Goal: Information Seeking & Learning: Learn about a topic

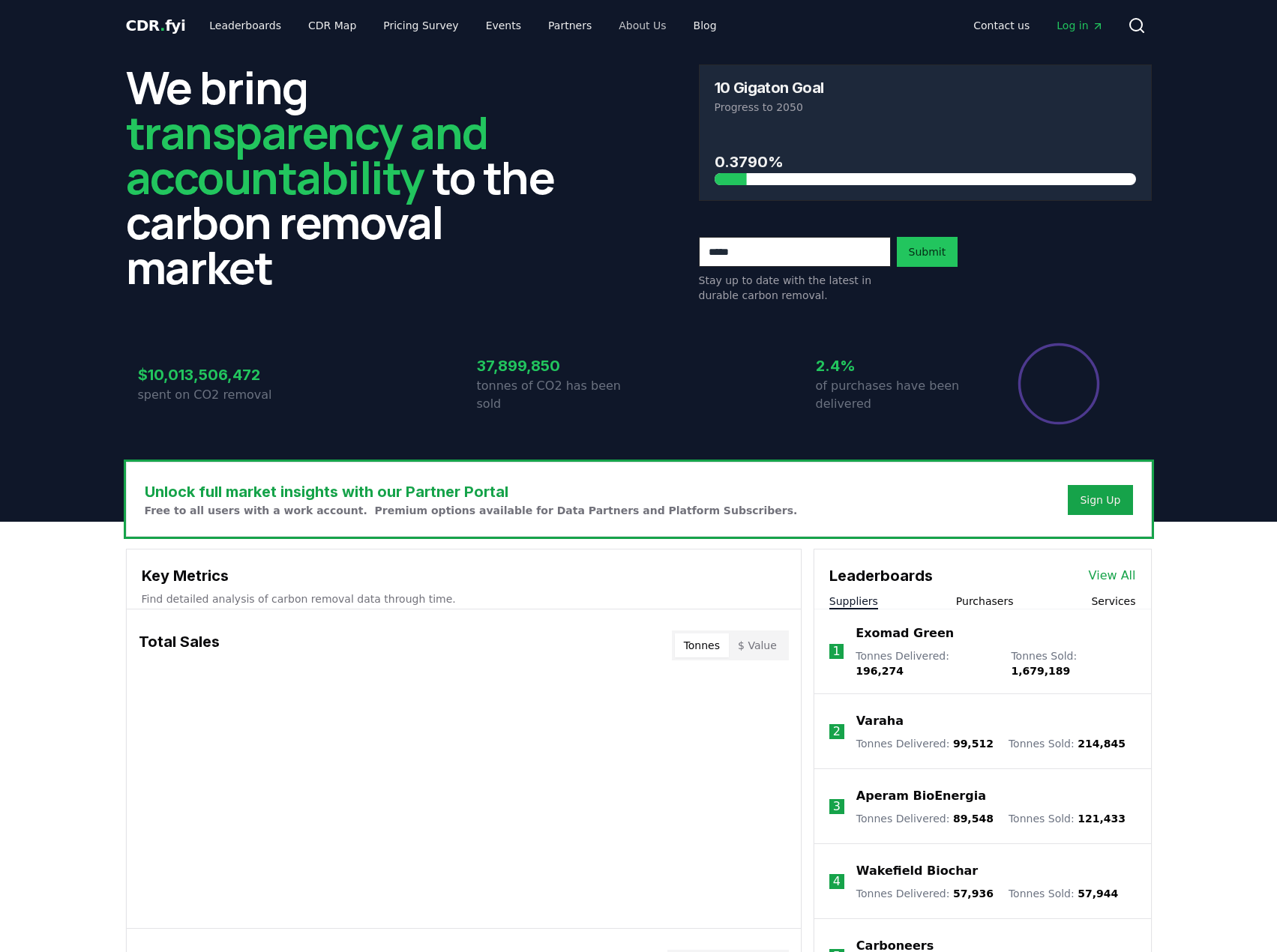
scroll to position [1, 0]
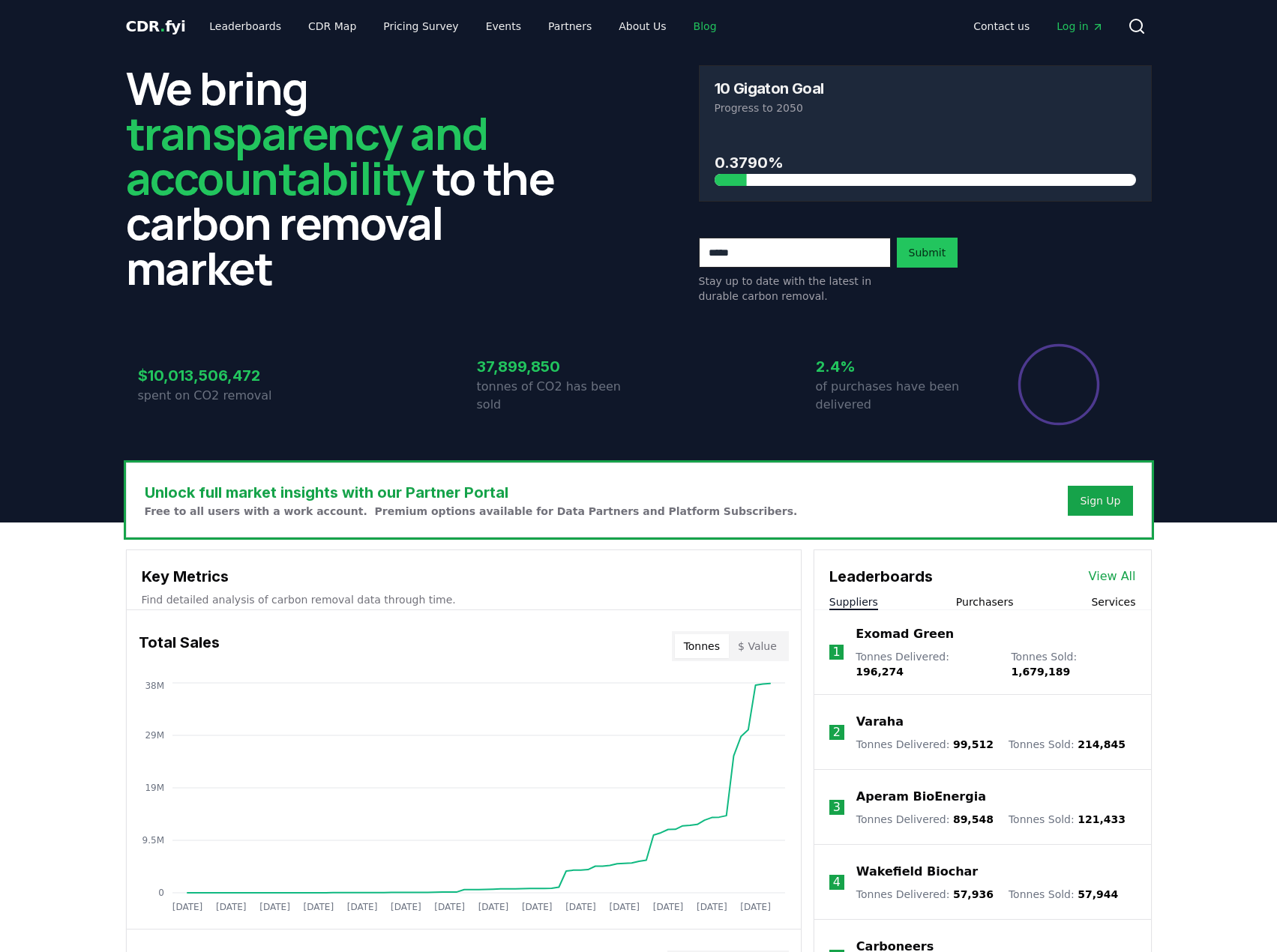
click at [682, 20] on link "Blog" at bounding box center [706, 26] width 48 height 27
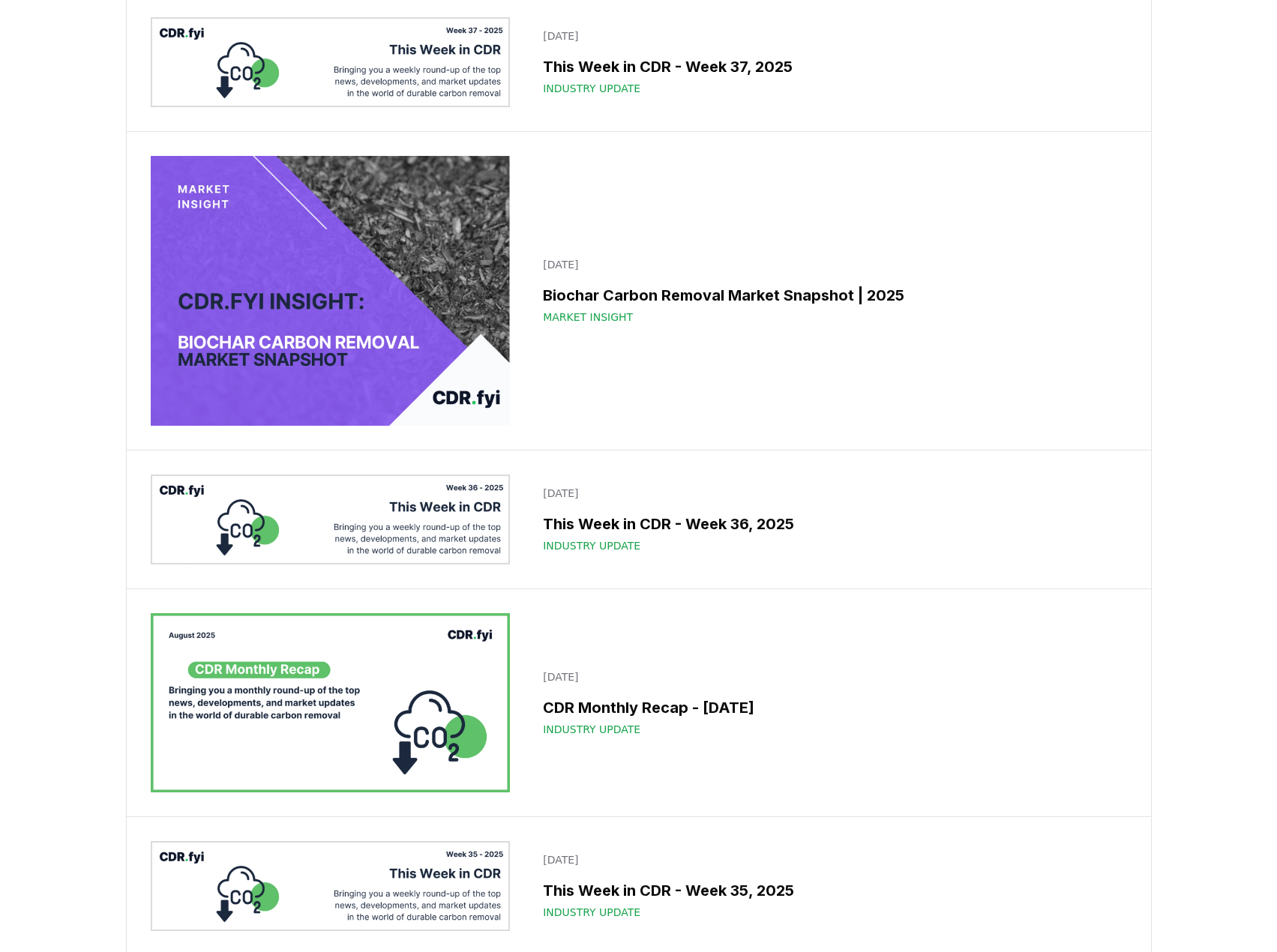
scroll to position [524, 0]
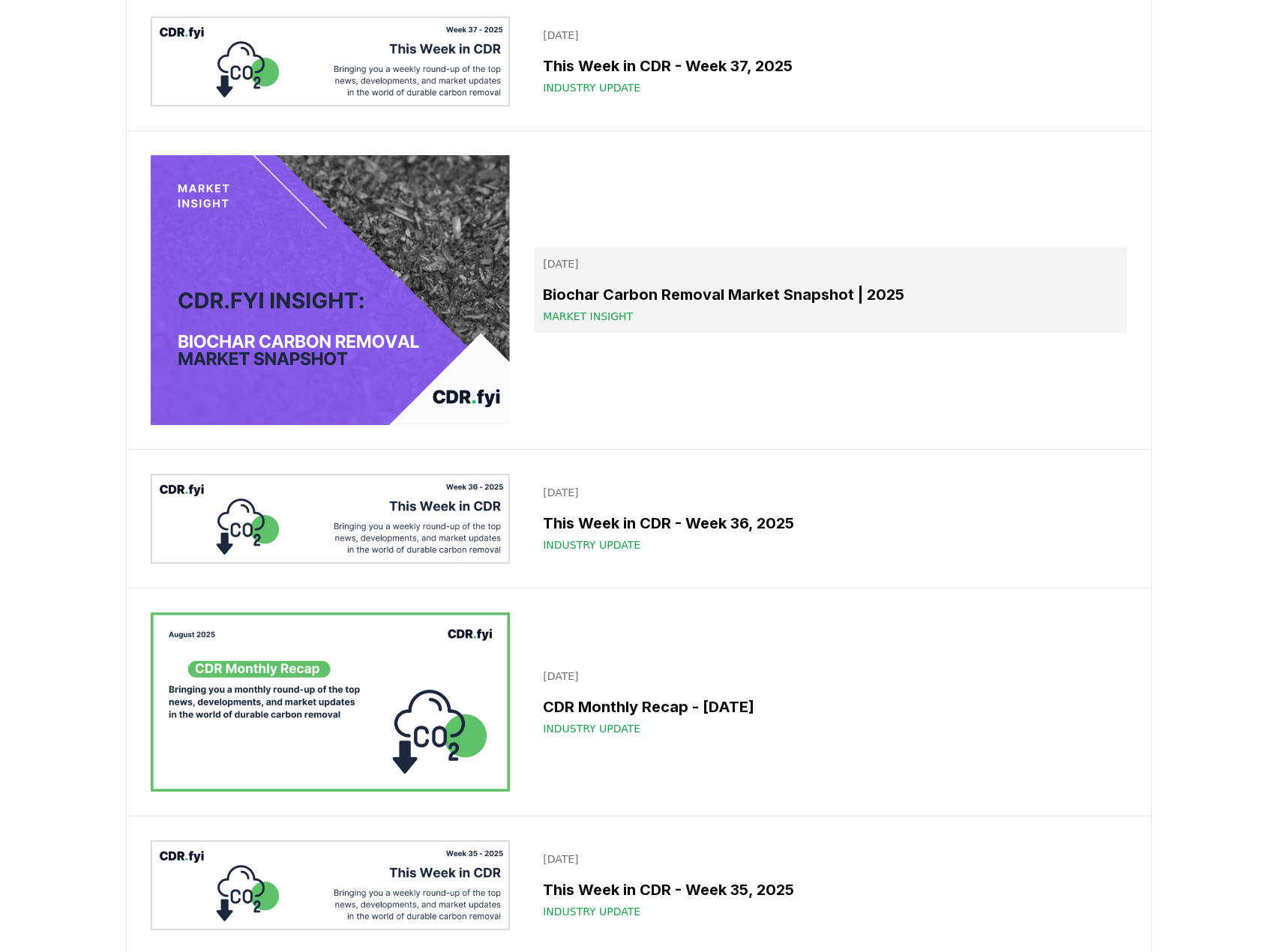
click at [650, 306] on h3 "Biochar Carbon Removal Market Snapshot | 2025" at bounding box center [830, 294] width 574 height 23
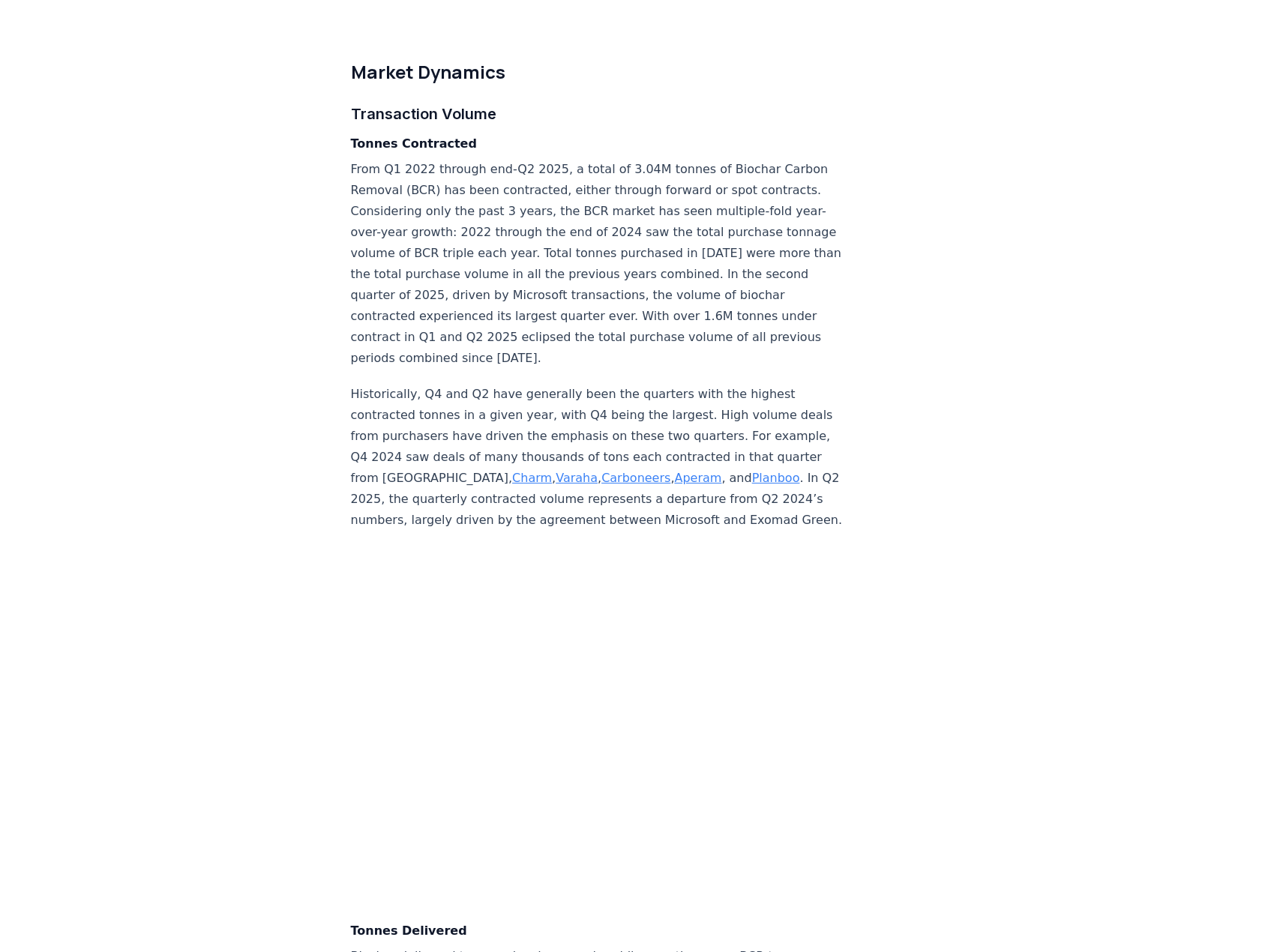
scroll to position [3207, 0]
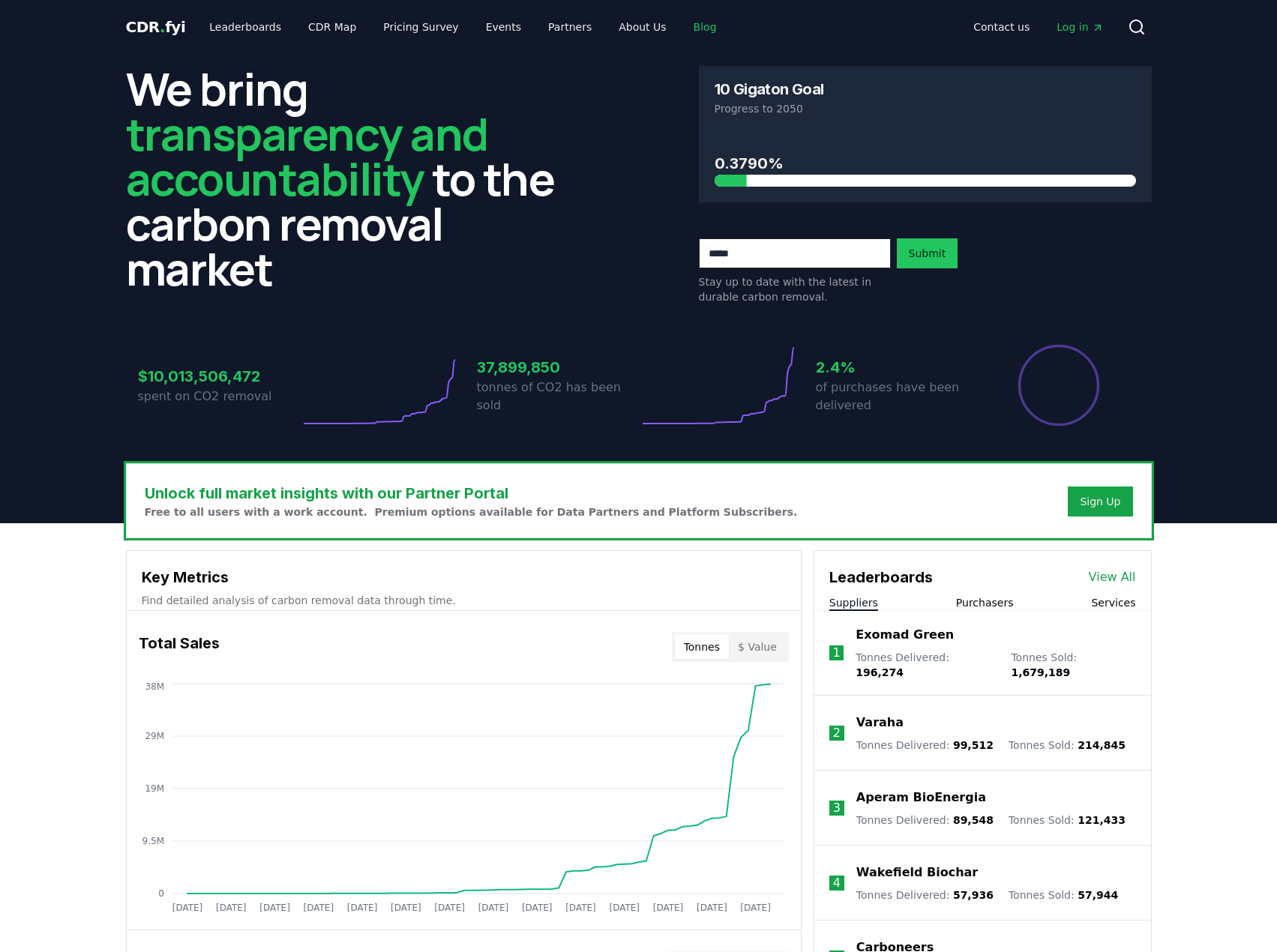
click at [682, 21] on link "Blog" at bounding box center [706, 26] width 48 height 27
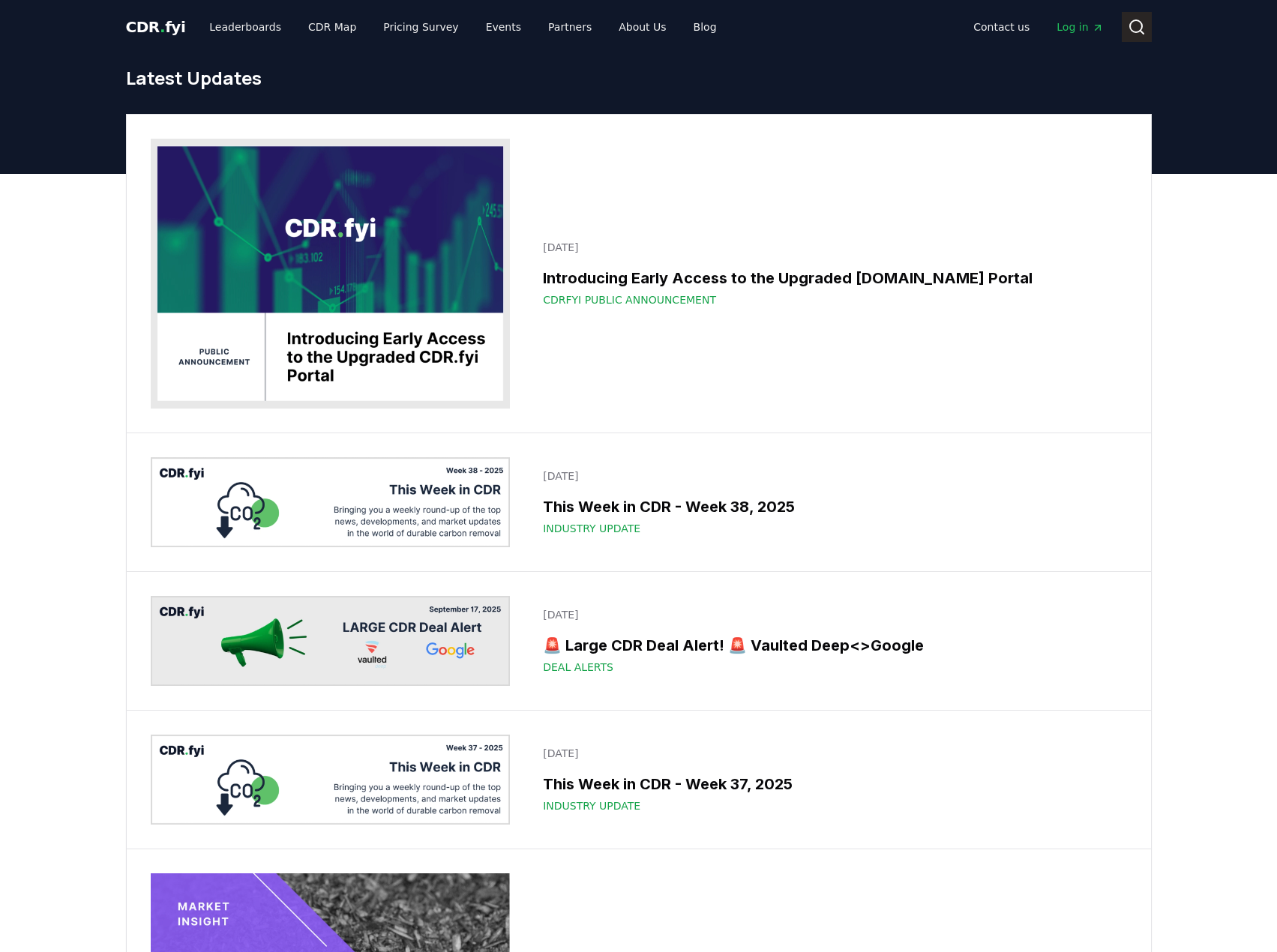
click at [1145, 20] on icon at bounding box center [1137, 26] width 18 height 18
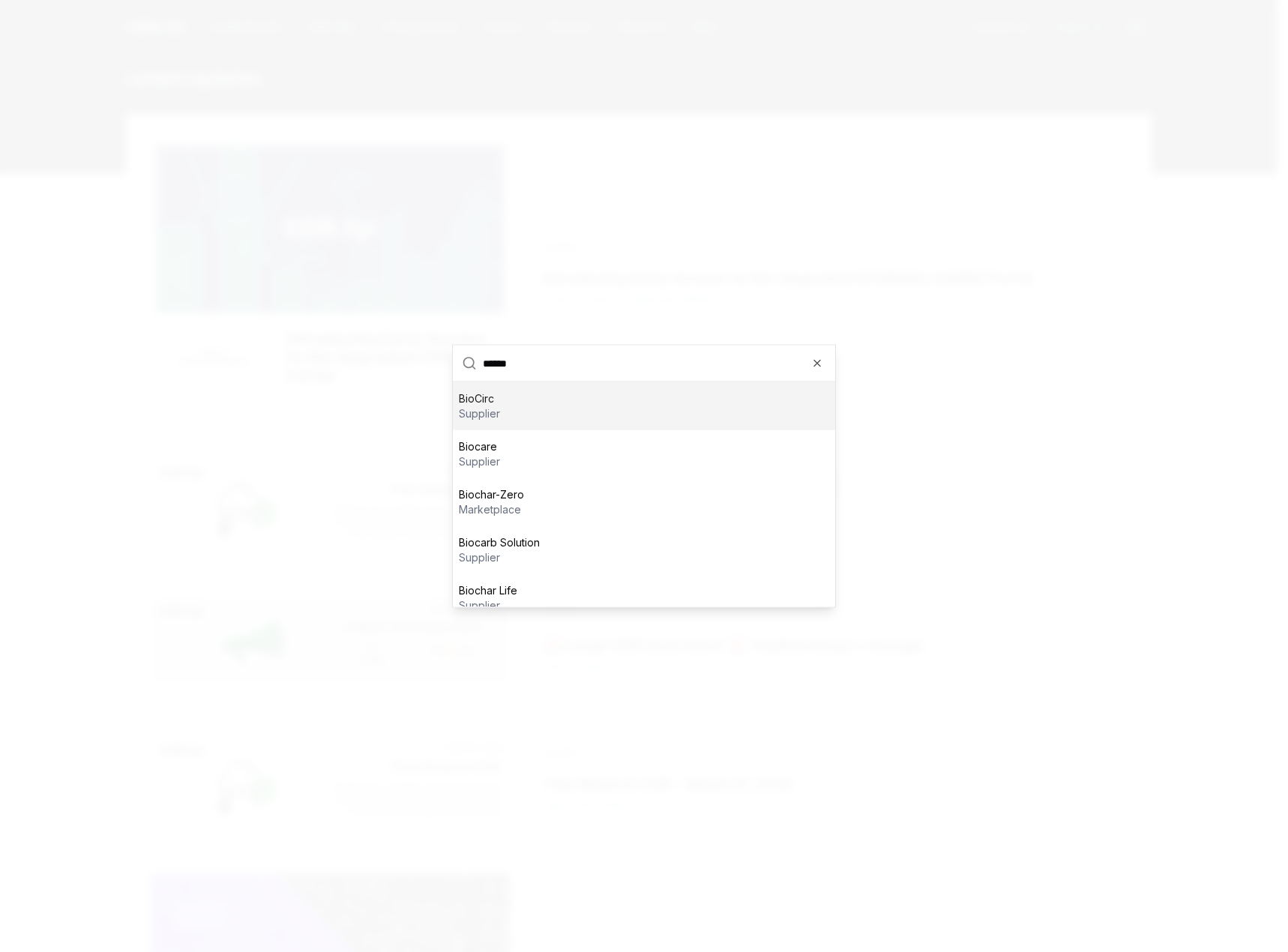
type input "*******"
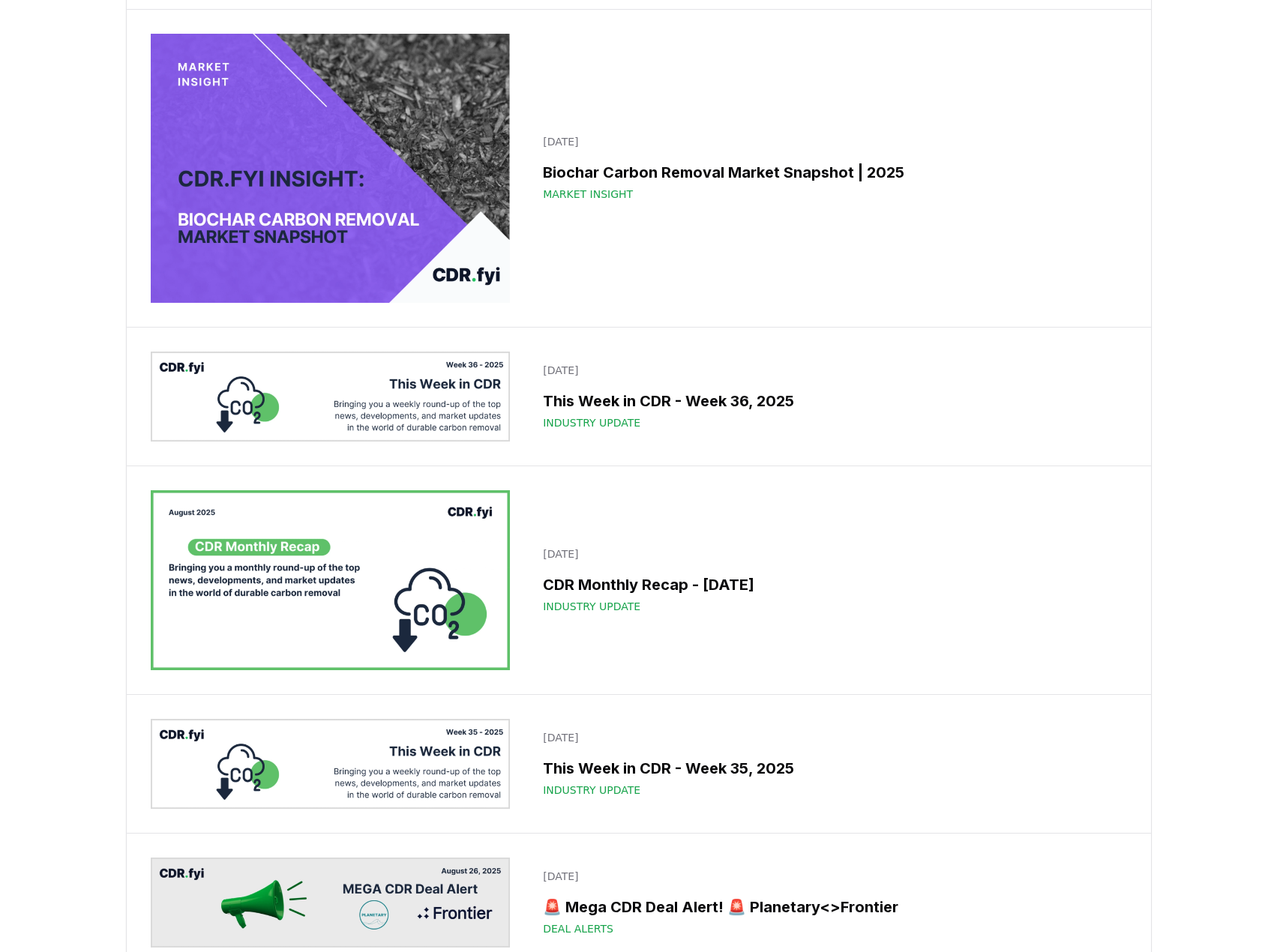
click at [335, 188] on img at bounding box center [331, 168] width 360 height 270
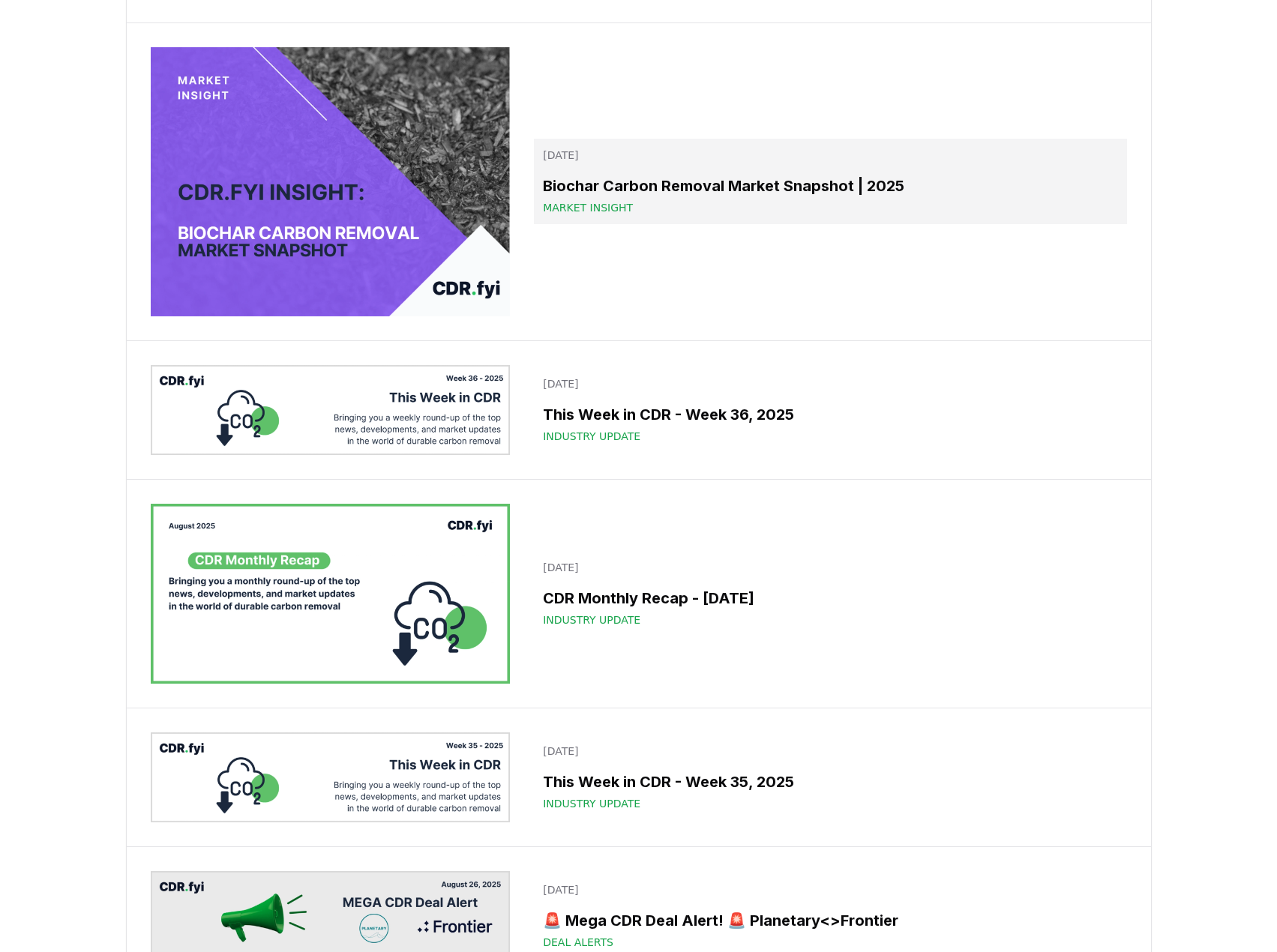
scroll to position [825, 0]
click at [559, 197] on h3 "Biochar Carbon Removal Market Snapshot | 2025" at bounding box center [830, 187] width 574 height 23
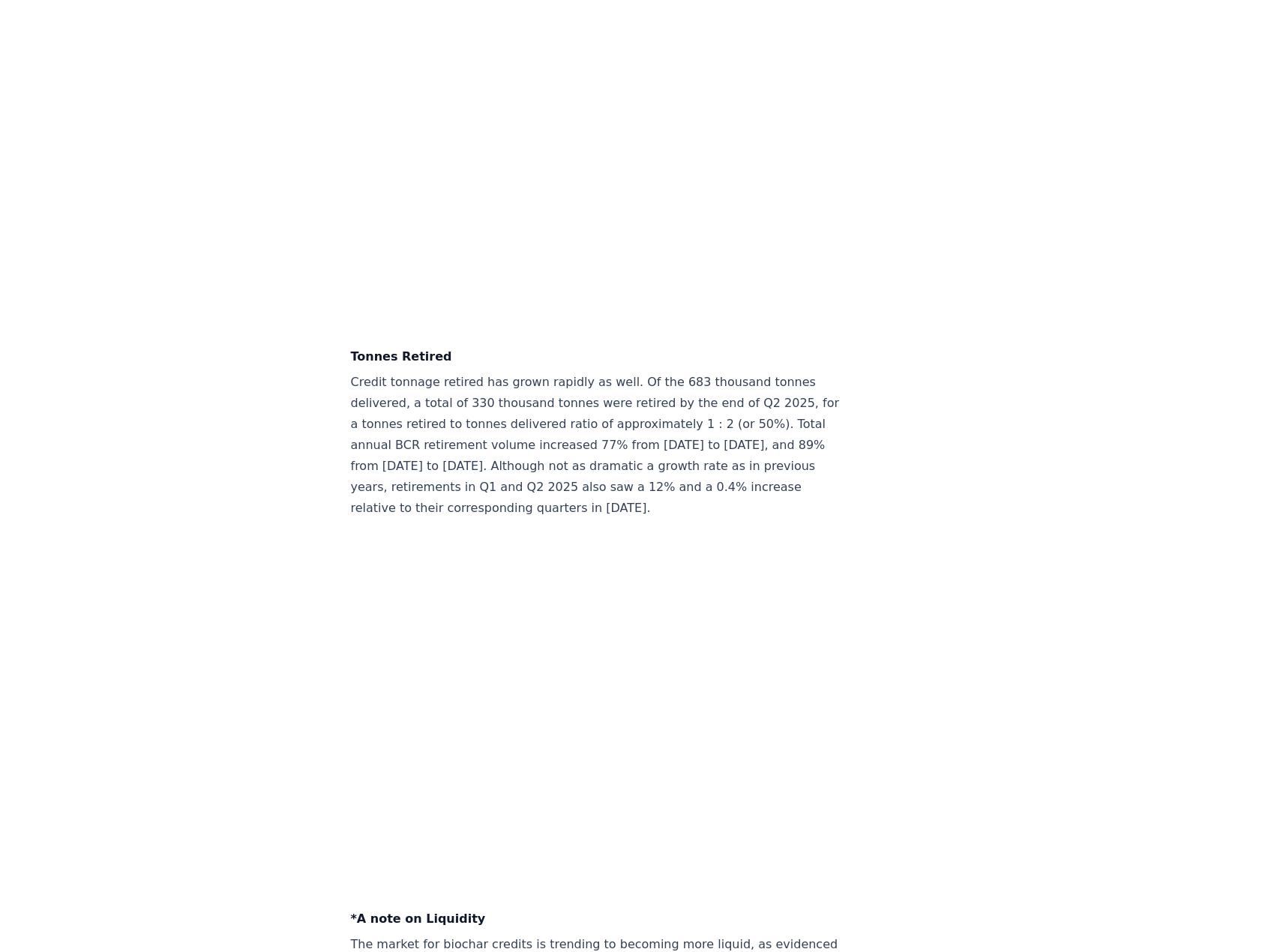
scroll to position [4421, 0]
